Goal: Information Seeking & Learning: Learn about a topic

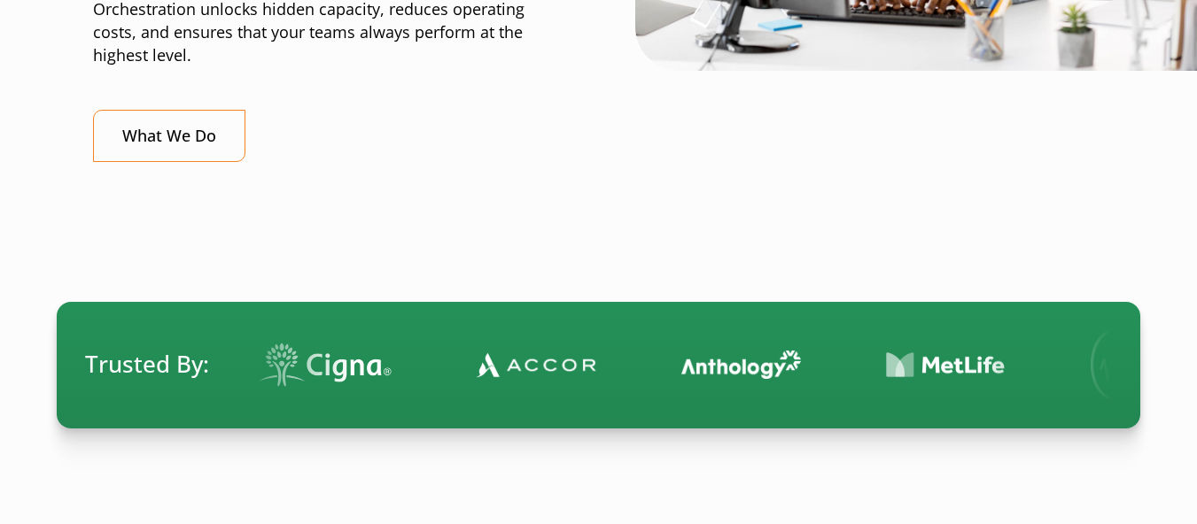
scroll to position [910, 0]
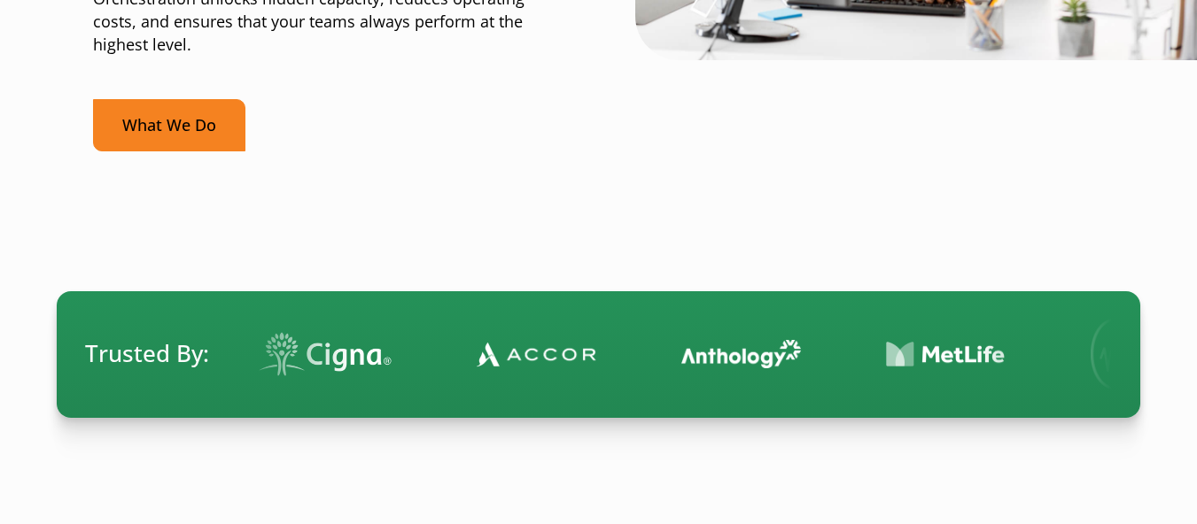
click at [179, 114] on link "What We Do" at bounding box center [169, 125] width 152 height 52
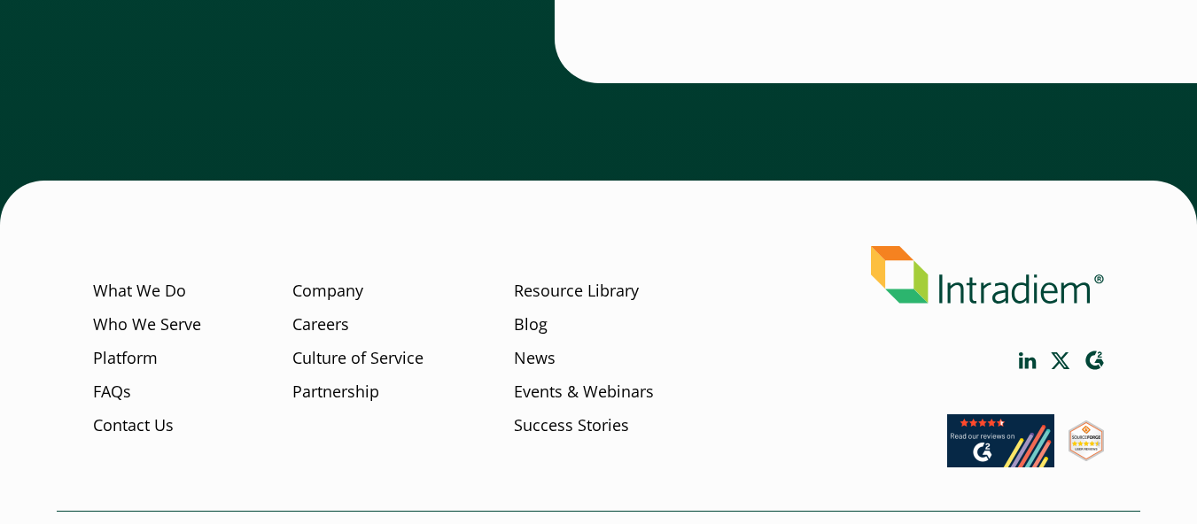
scroll to position [6161, 0]
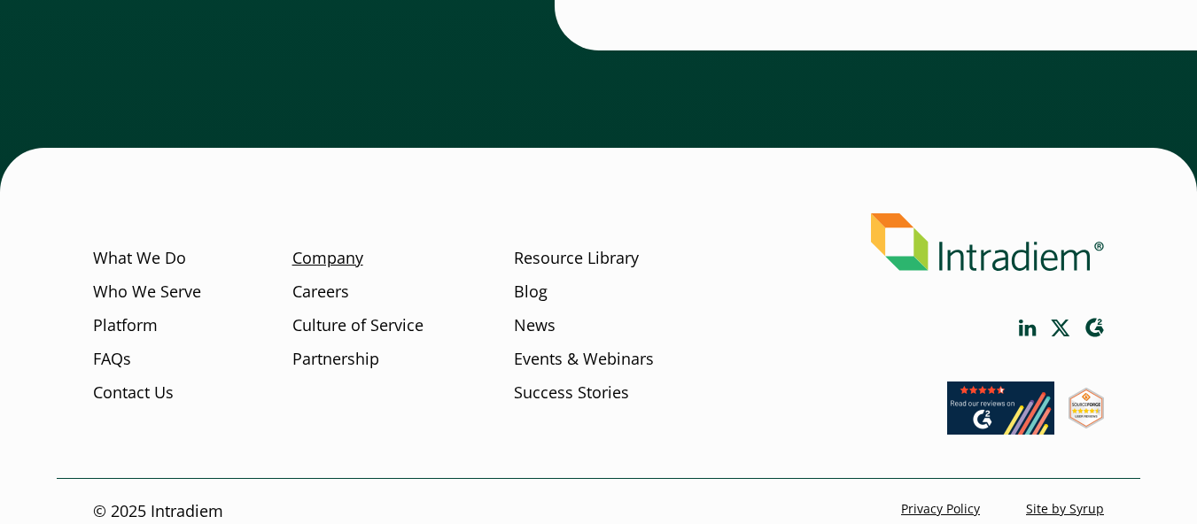
click at [346, 247] on link "Company" at bounding box center [327, 258] width 71 height 23
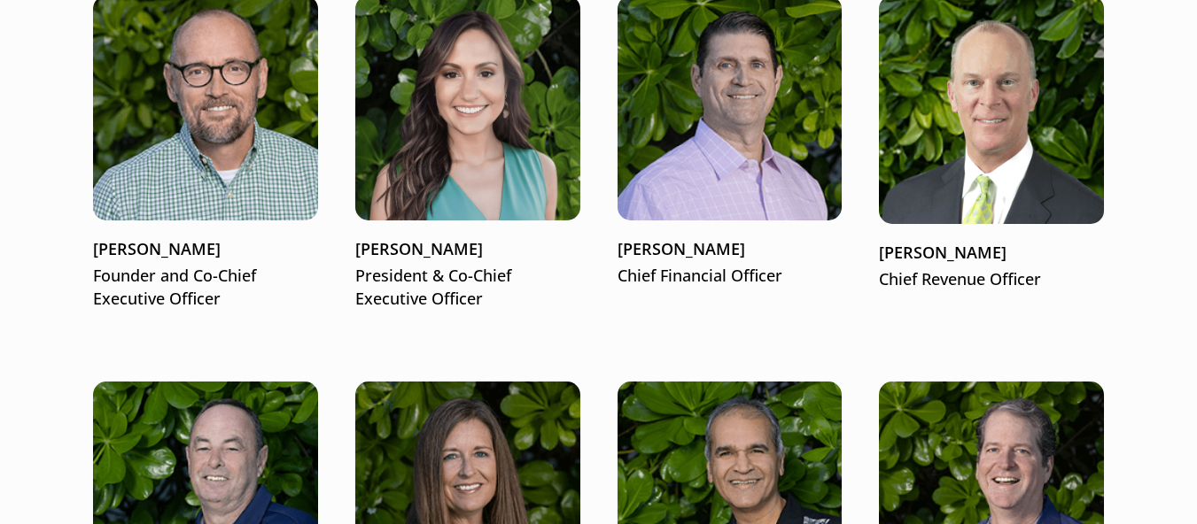
scroll to position [2258, 0]
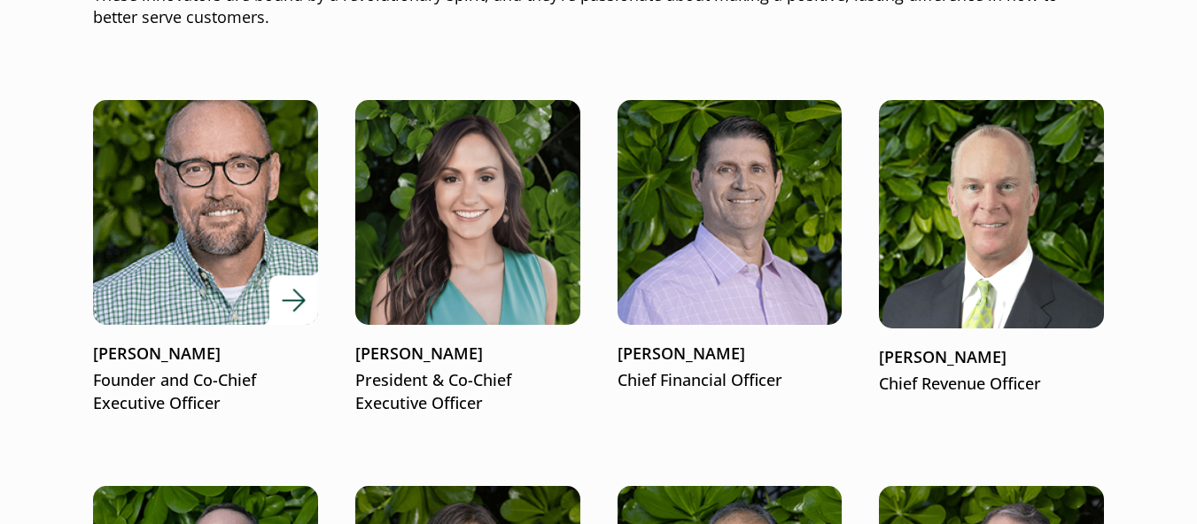
click at [189, 275] on img at bounding box center [206, 213] width 270 height 270
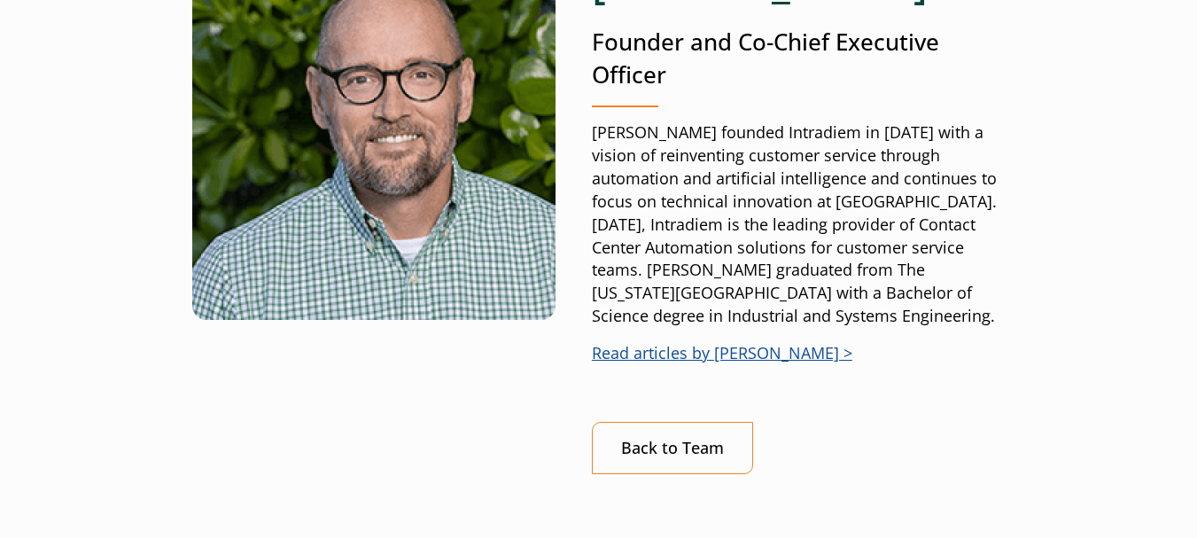
scroll to position [363, 0]
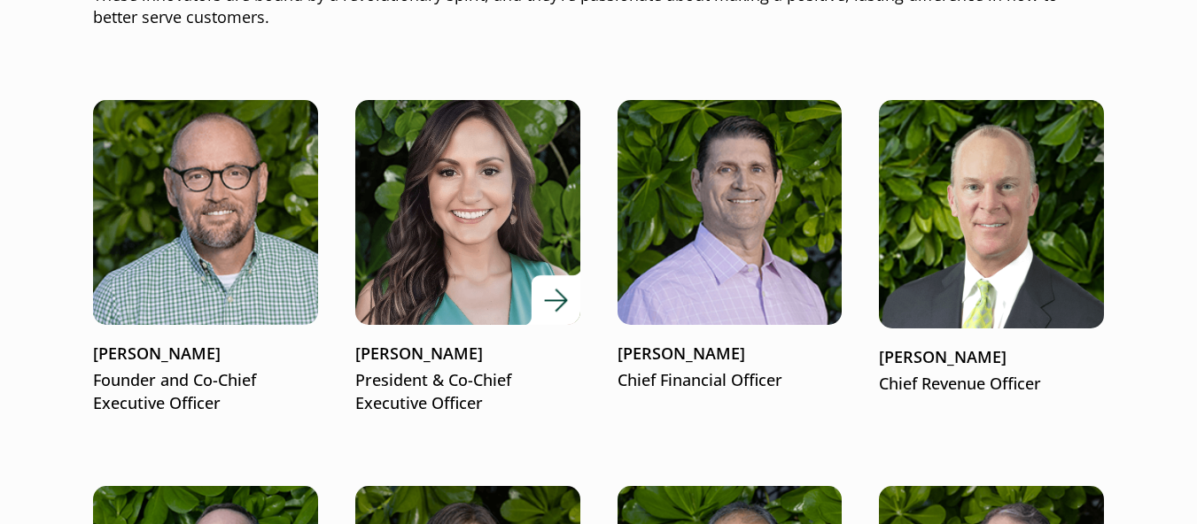
click at [485, 246] on img at bounding box center [467, 213] width 270 height 270
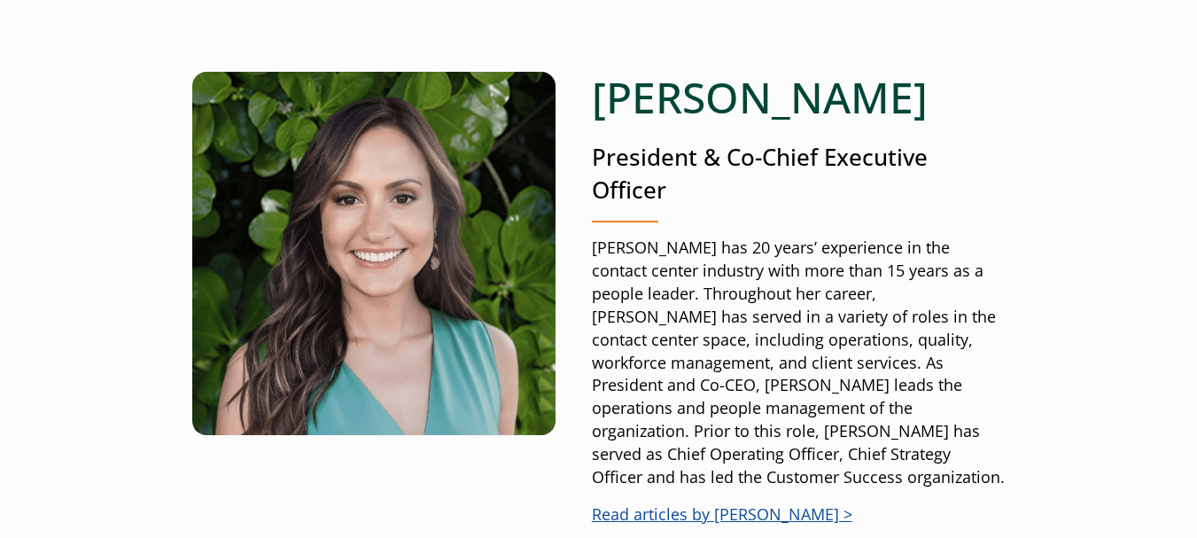
scroll to position [240, 0]
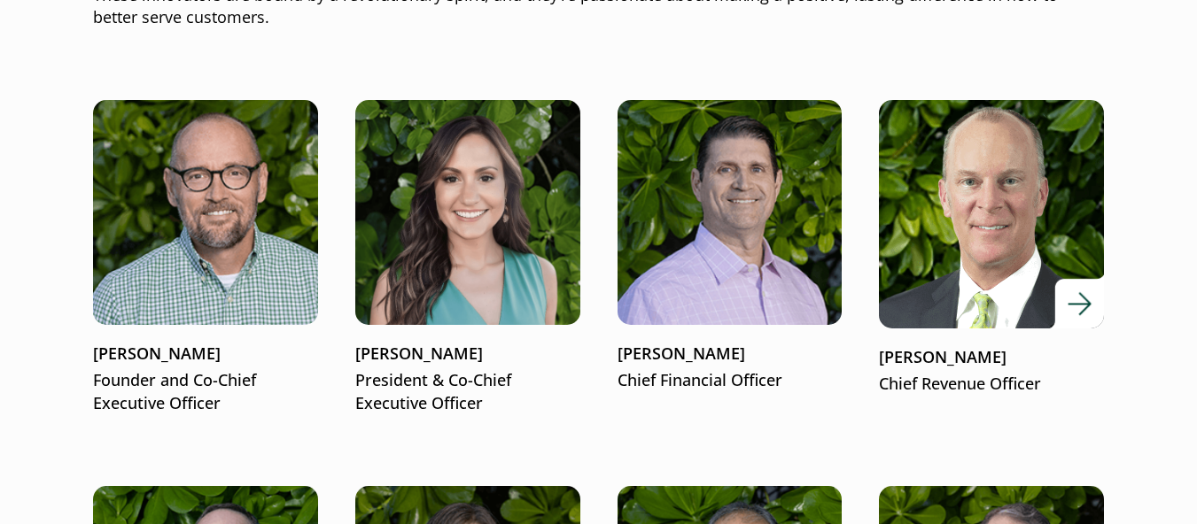
click at [945, 213] on img at bounding box center [992, 215] width 270 height 274
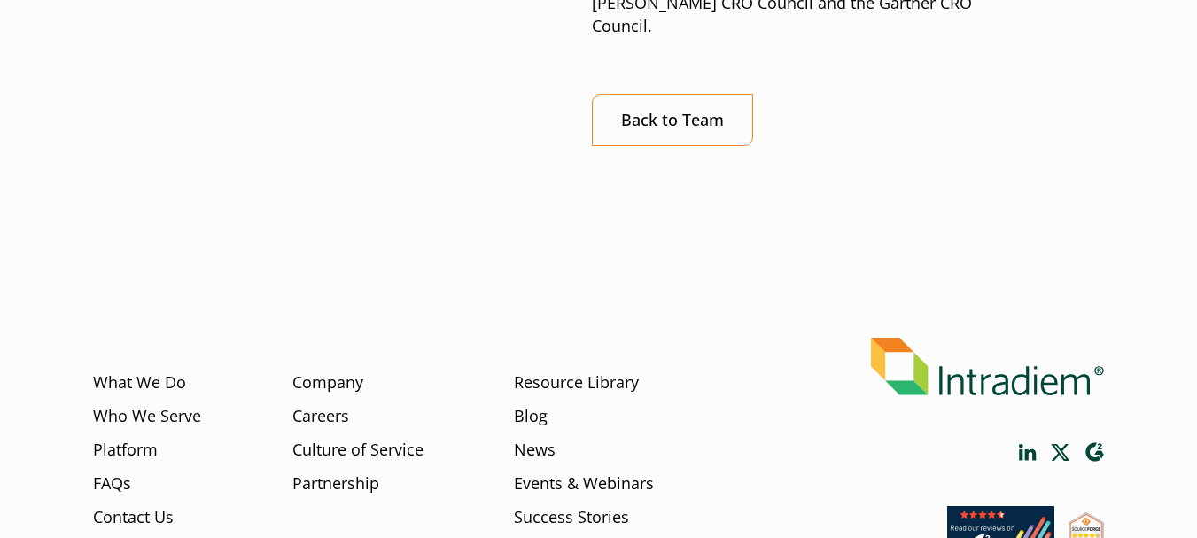
scroll to position [751, 0]
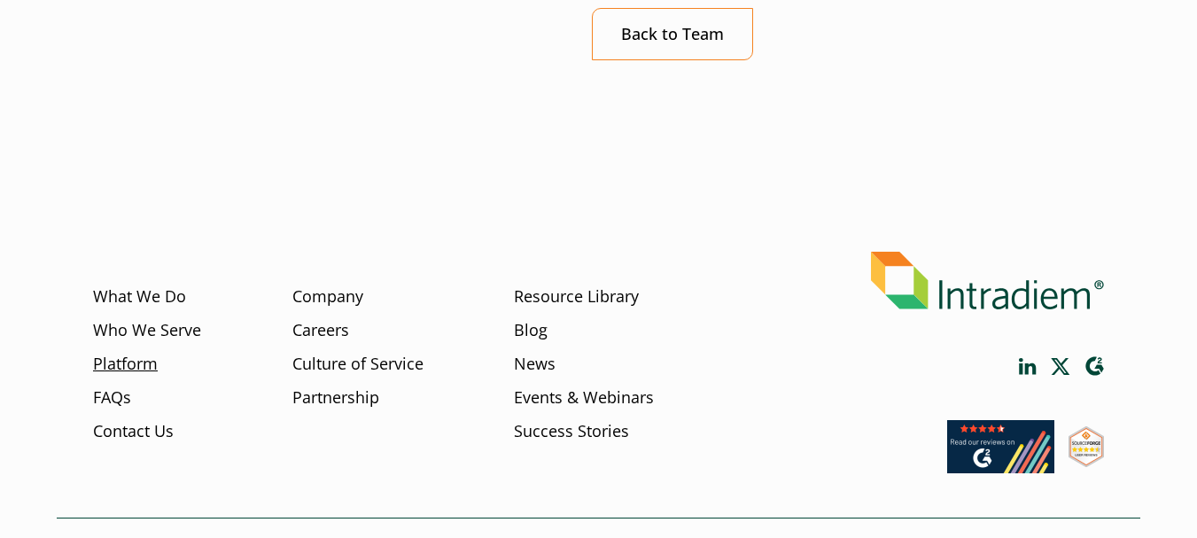
click at [117, 353] on link "Platform" at bounding box center [125, 364] width 65 height 23
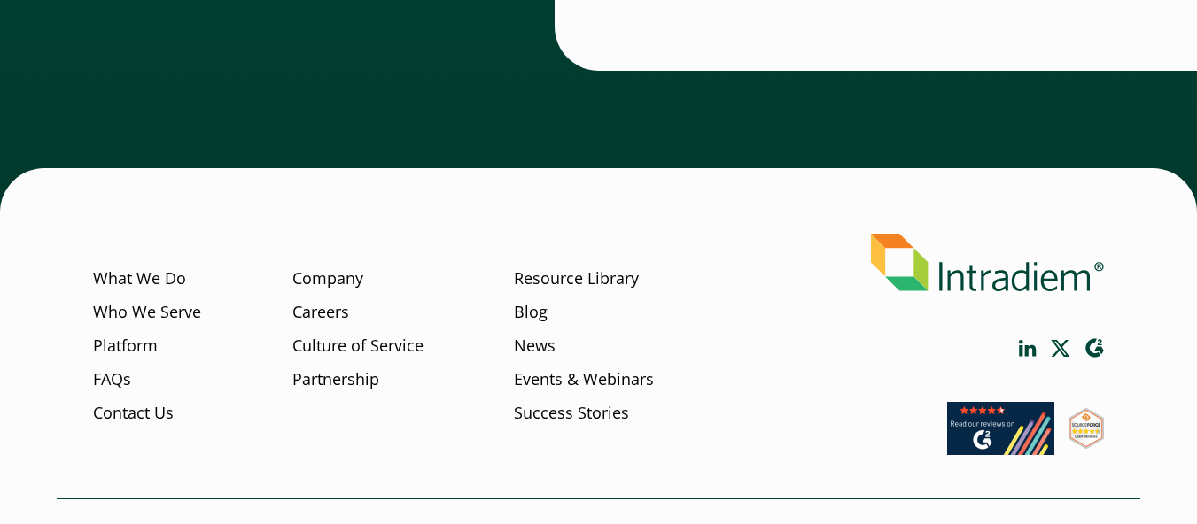
scroll to position [6531, 0]
